Goal: Task Accomplishment & Management: Complete application form

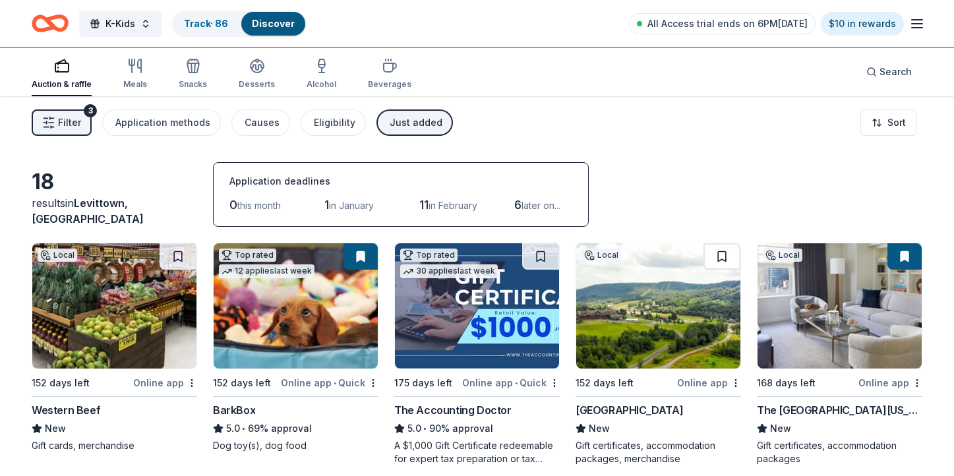
click at [61, 78] on div "Auction & raffle" at bounding box center [62, 74] width 60 height 32
click at [398, 115] on div "Just added" at bounding box center [416, 123] width 53 height 16
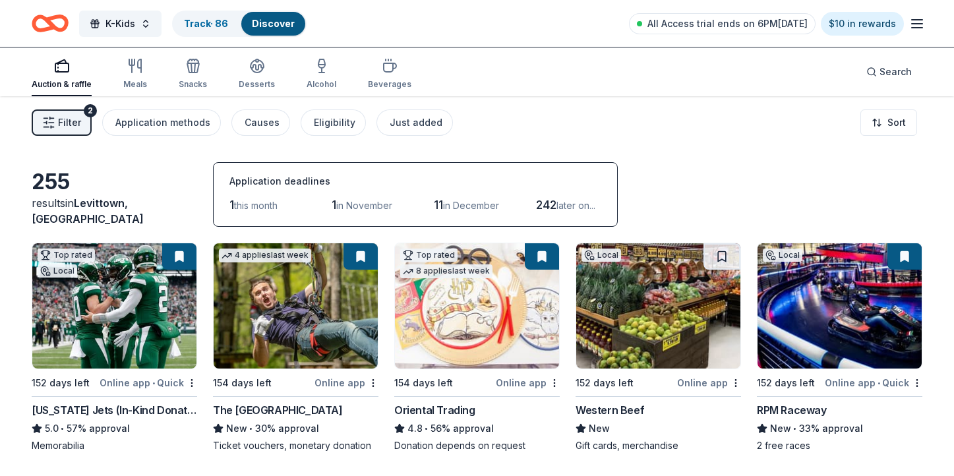
click at [70, 75] on div "Auction & raffle" at bounding box center [62, 74] width 60 height 32
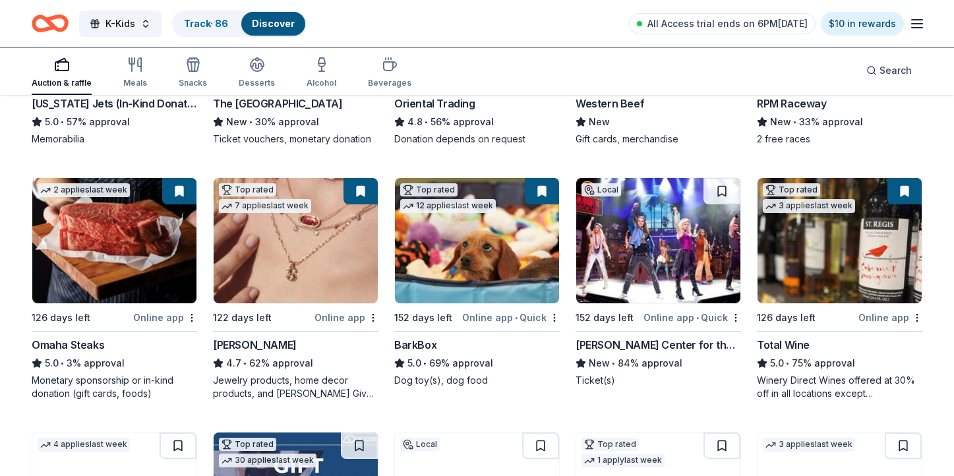
scroll to position [318, 0]
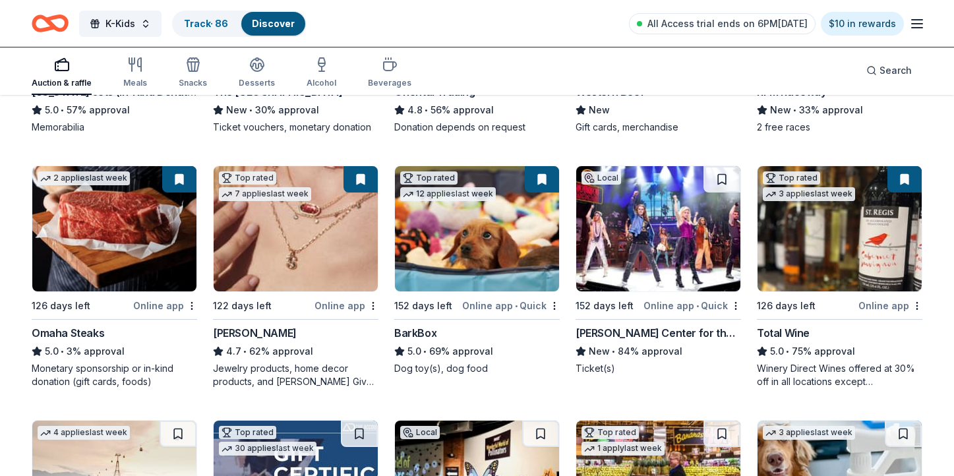
click at [280, 220] on img at bounding box center [296, 228] width 164 height 125
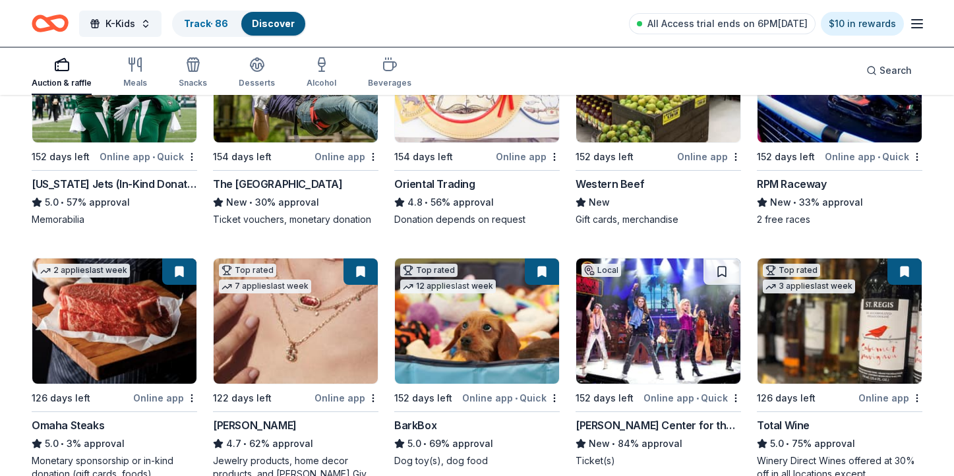
scroll to position [0, 0]
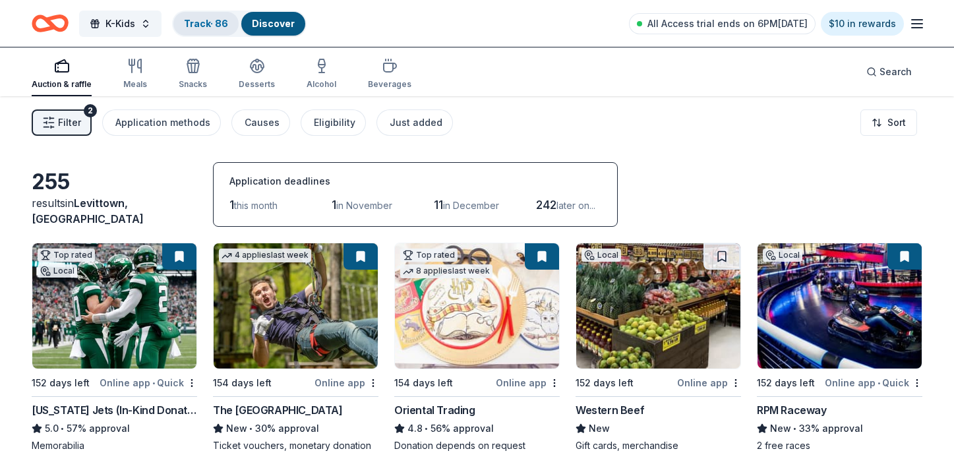
click at [216, 22] on link "Track · 86" at bounding box center [206, 23] width 44 height 11
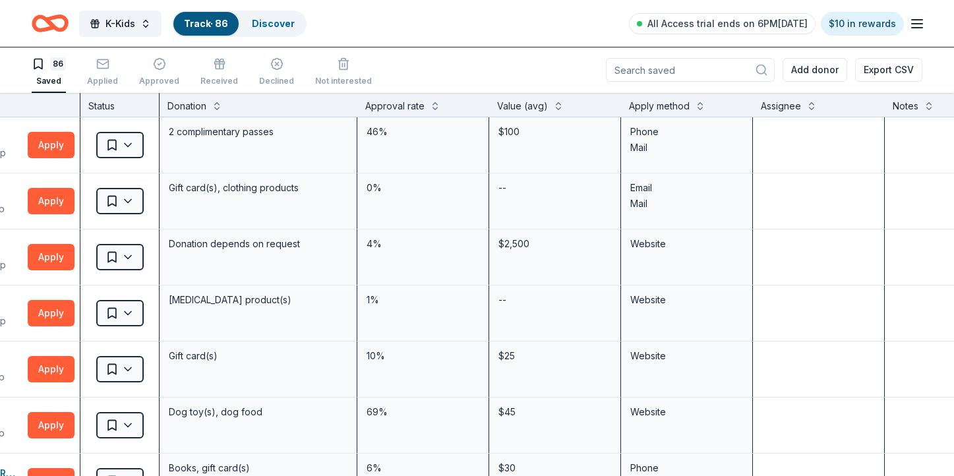
scroll to position [0, 200]
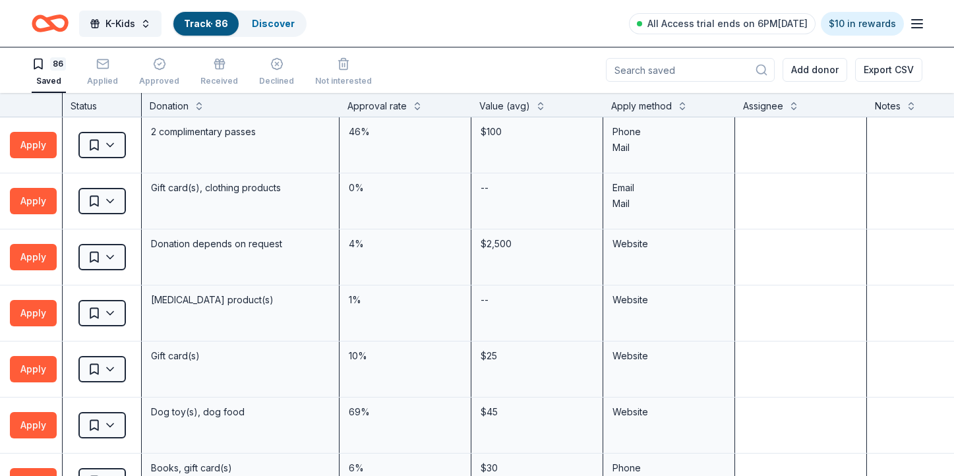
click at [669, 105] on div "Apply method" at bounding box center [641, 106] width 61 height 16
click at [678, 110] on button at bounding box center [682, 104] width 11 height 13
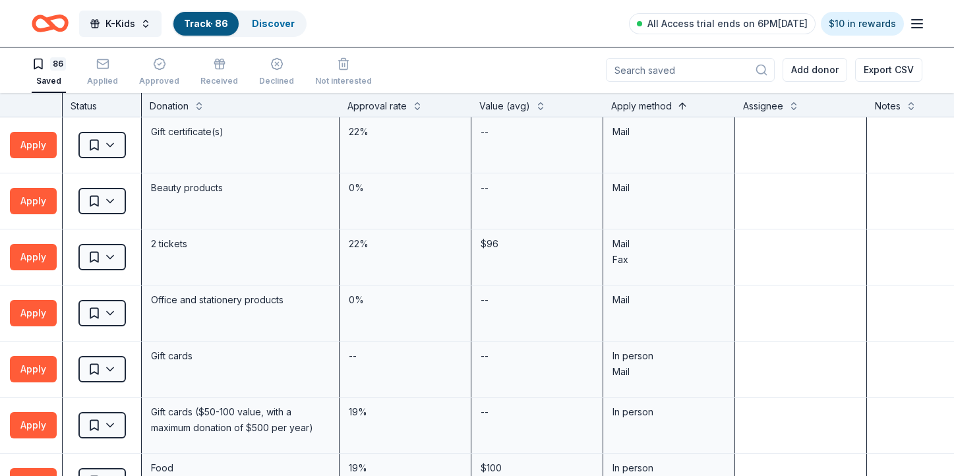
click at [678, 110] on button at bounding box center [682, 104] width 11 height 13
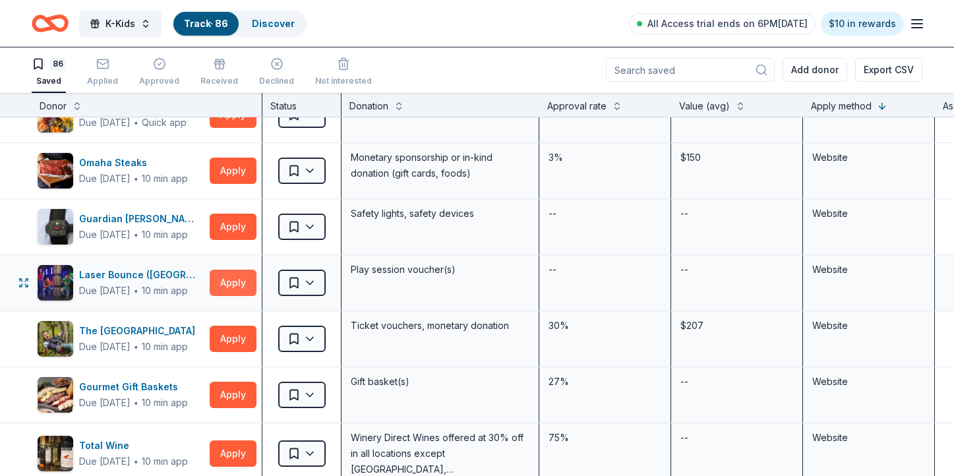
scroll to position [32, 0]
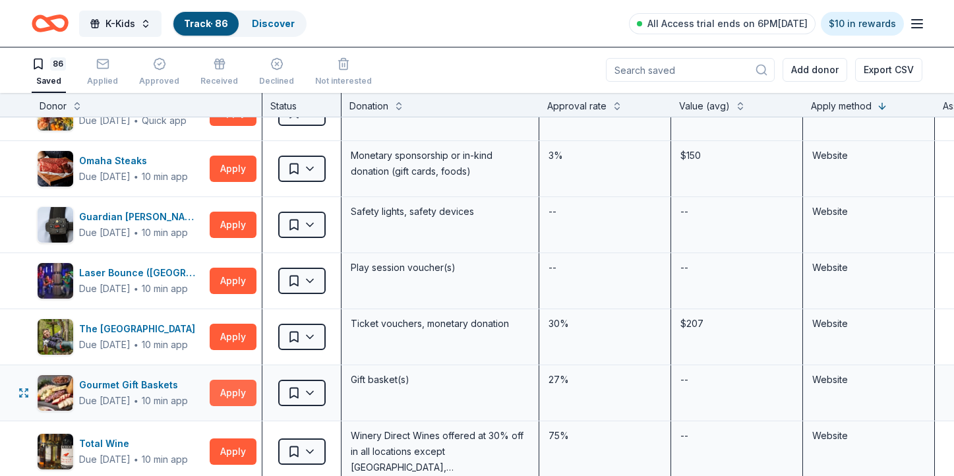
click at [235, 404] on button "Apply" at bounding box center [233, 393] width 47 height 26
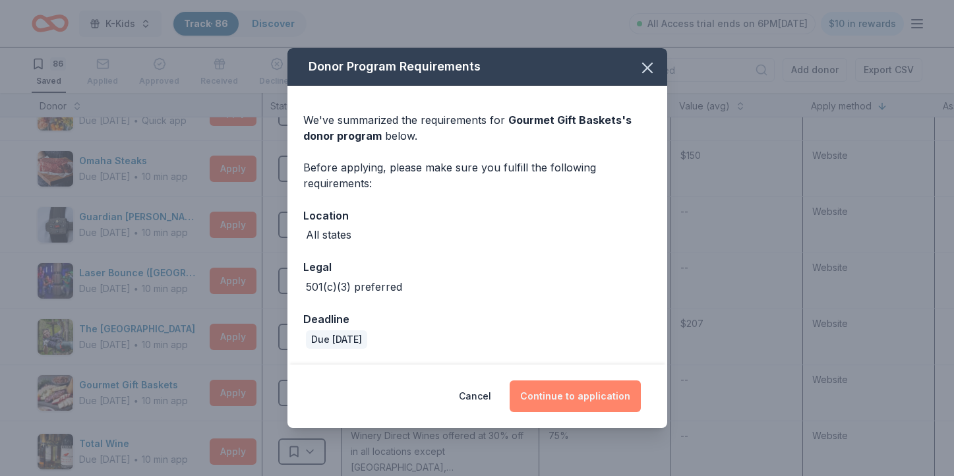
click at [546, 386] on button "Continue to application" at bounding box center [575, 396] width 131 height 32
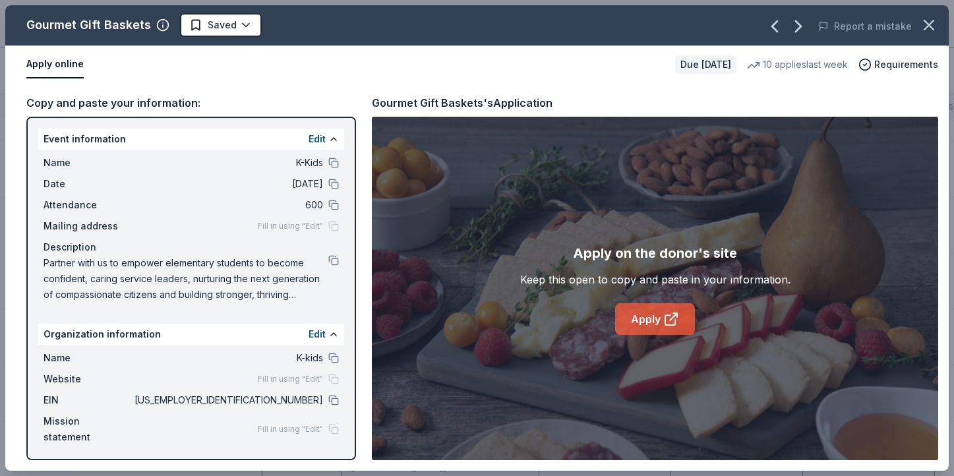
click at [645, 317] on link "Apply" at bounding box center [655, 319] width 80 height 32
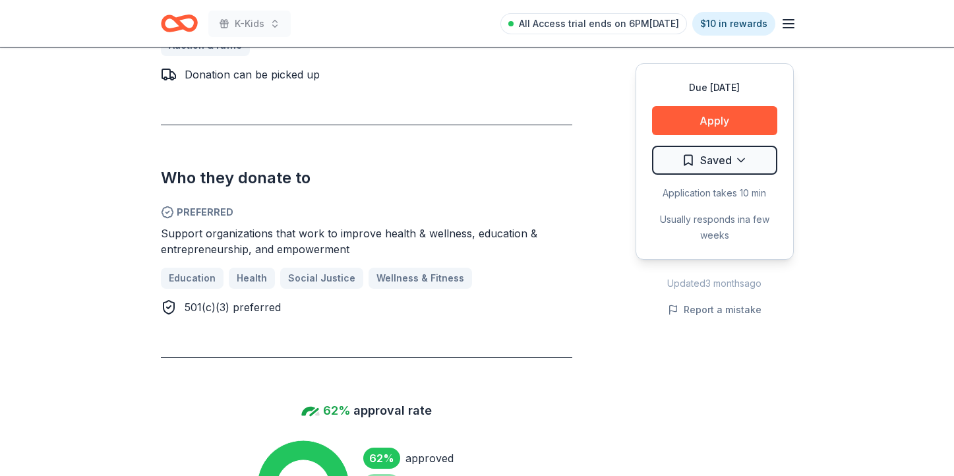
scroll to position [884, 0]
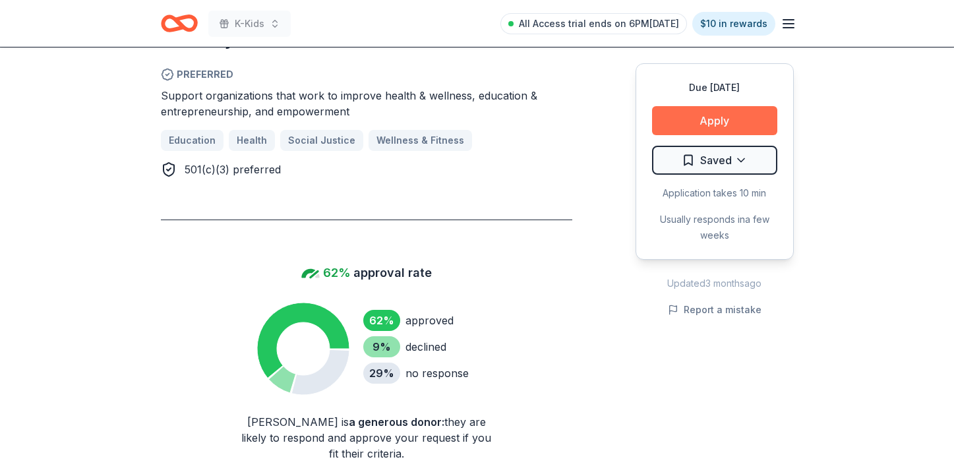
click at [706, 119] on button "Apply" at bounding box center [714, 120] width 125 height 29
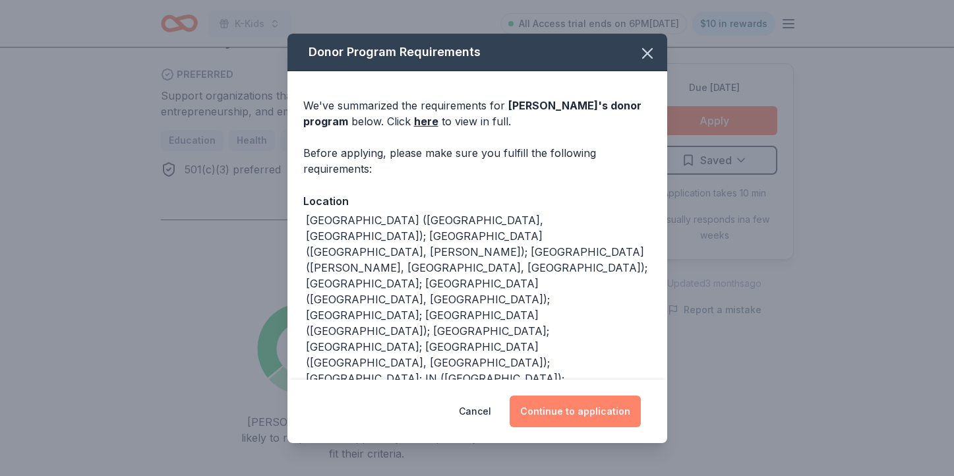
click at [570, 396] on button "Continue to application" at bounding box center [575, 412] width 131 height 32
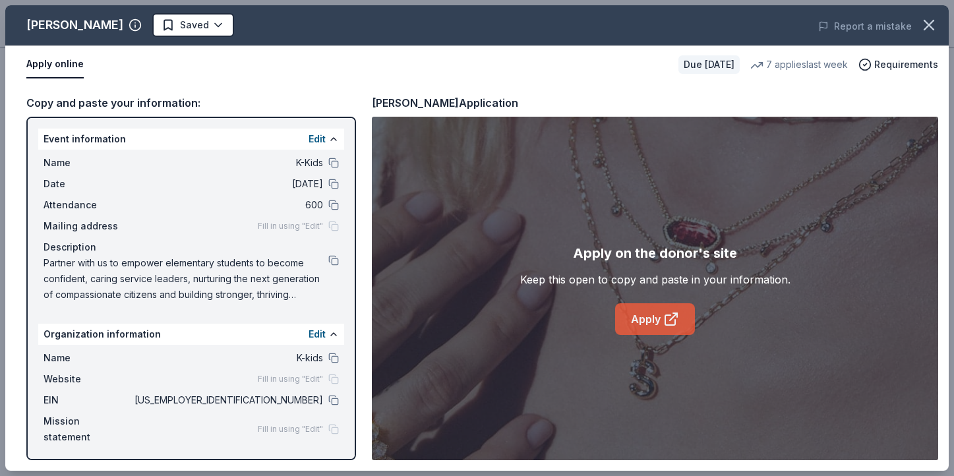
click at [639, 317] on link "Apply" at bounding box center [655, 319] width 80 height 32
